Goal: Task Accomplishment & Management: Use online tool/utility

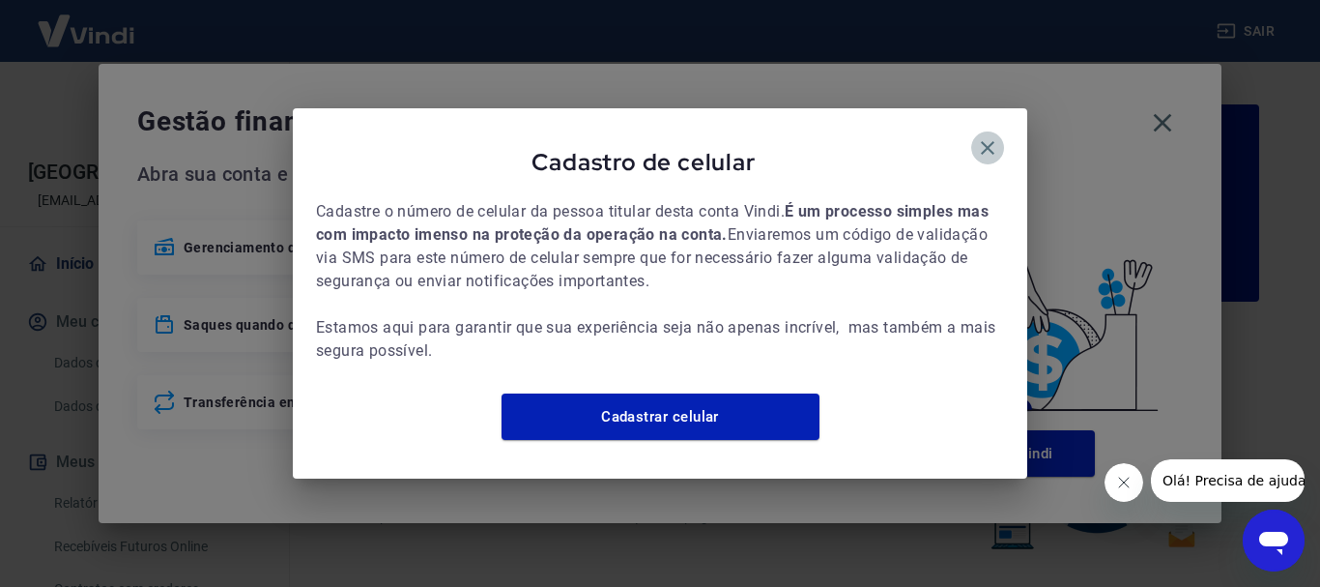
click at [991, 136] on icon "button" at bounding box center [987, 147] width 23 height 23
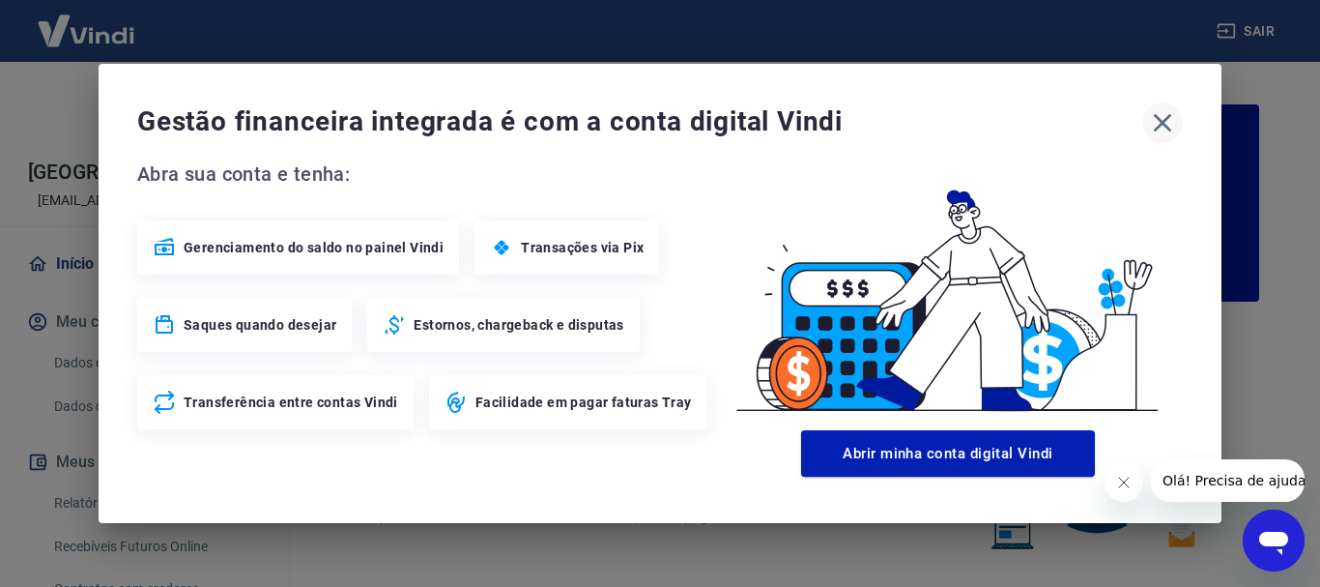
click at [1167, 119] on icon "button" at bounding box center [1163, 123] width 18 height 18
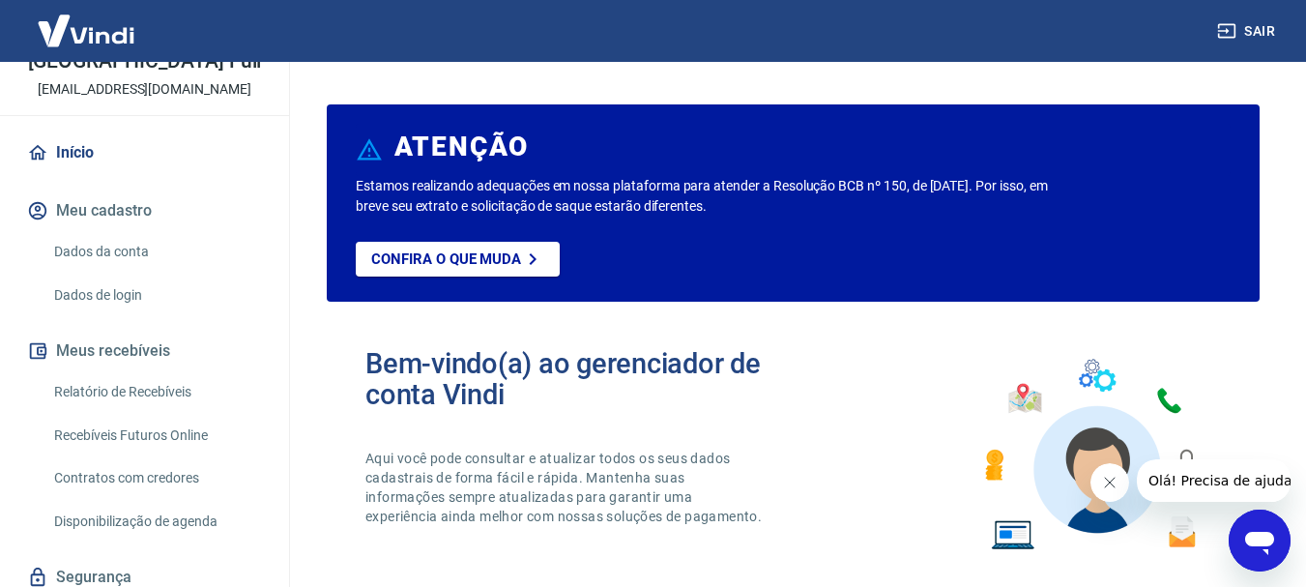
scroll to position [155, 0]
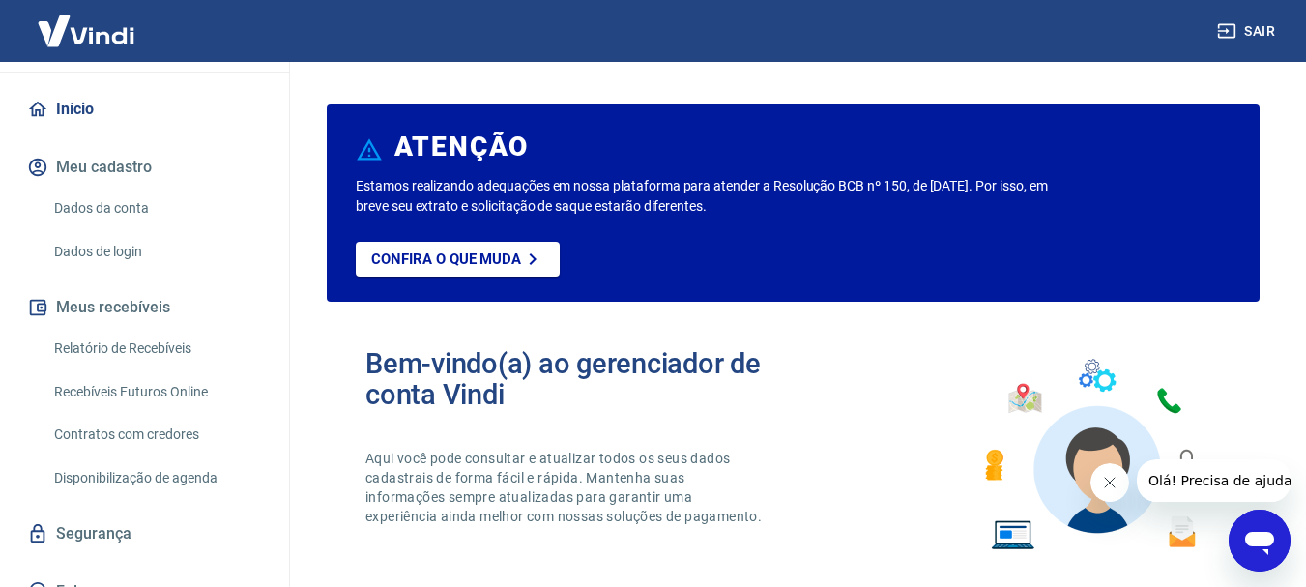
click at [174, 398] on link "Recebíveis Futuros Online" at bounding box center [155, 392] width 219 height 40
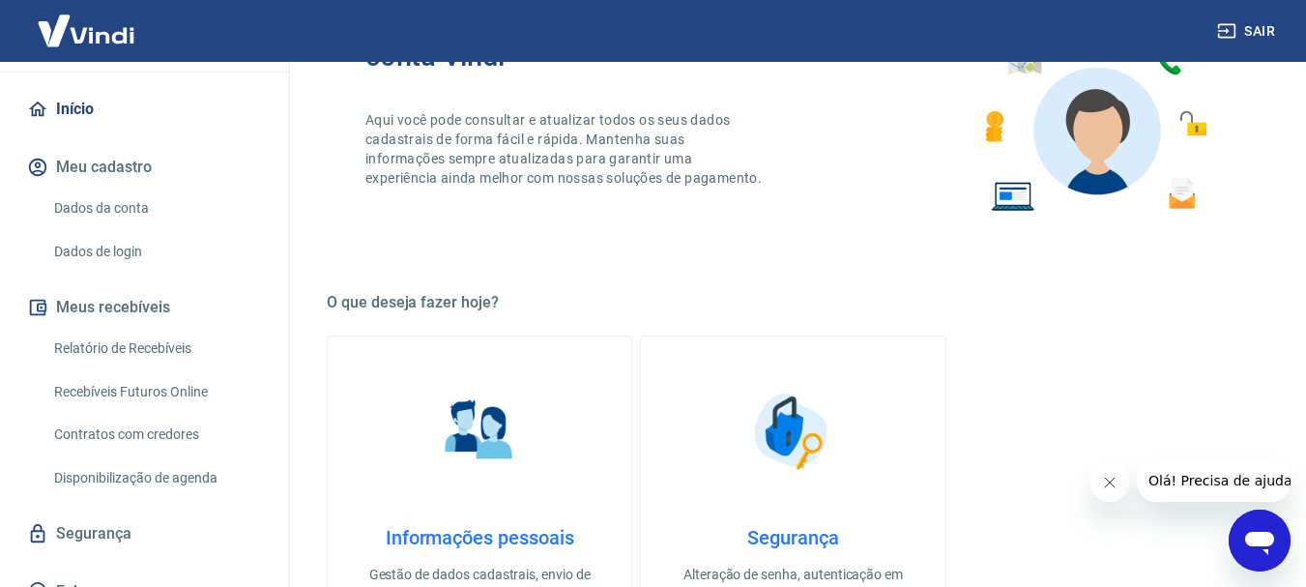
scroll to position [0, 0]
